Goal: Information Seeking & Learning: Learn about a topic

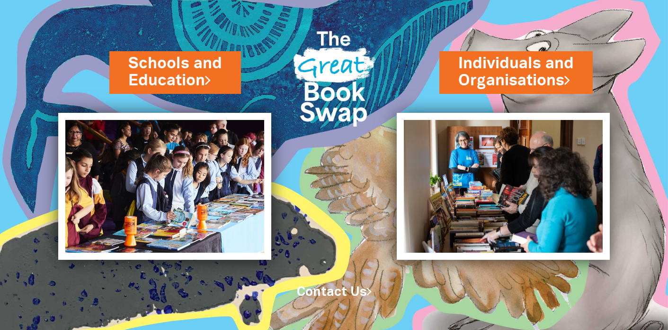
click at [322, 38] on img at bounding box center [334, 75] width 97 height 129
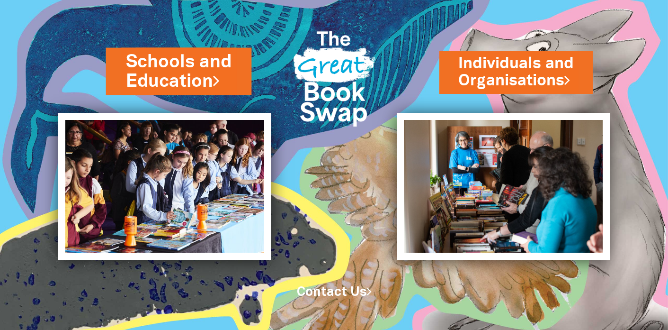
click at [179, 83] on link "Schools and Education" at bounding box center [178, 71] width 106 height 44
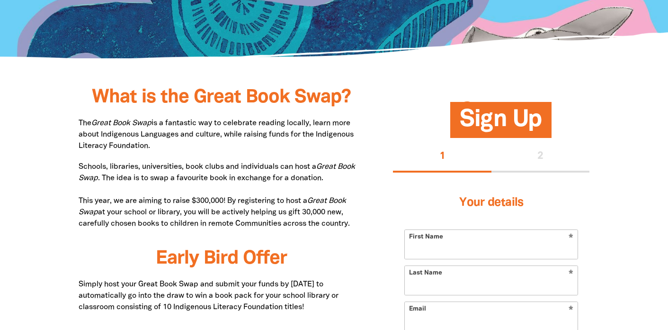
scroll to position [464, 0]
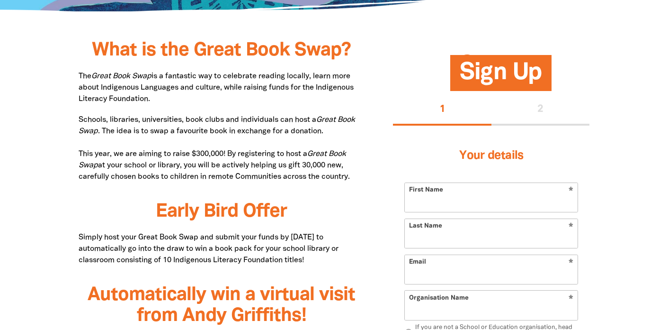
drag, startPoint x: 80, startPoint y: 74, endPoint x: 359, endPoint y: 180, distance: 299.3
copy div "The Great Book Swap is a fantastic way to celebrate reading locally, learn more…"
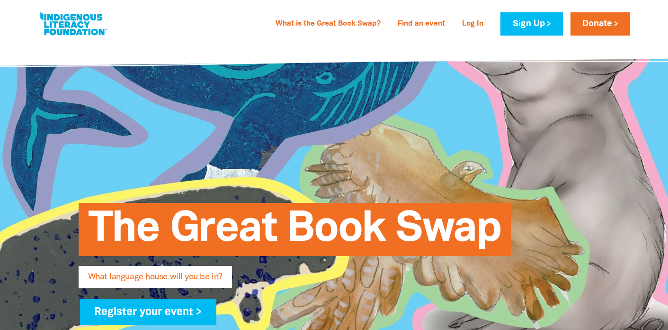
click at [180, 250] on span "The Great Book Swap" at bounding box center [294, 233] width 413 height 46
